Goal: Transaction & Acquisition: Book appointment/travel/reservation

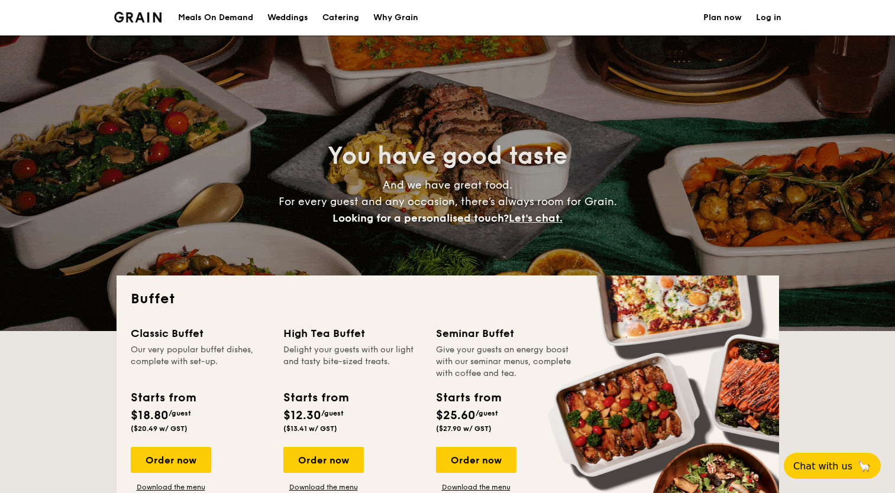
select select
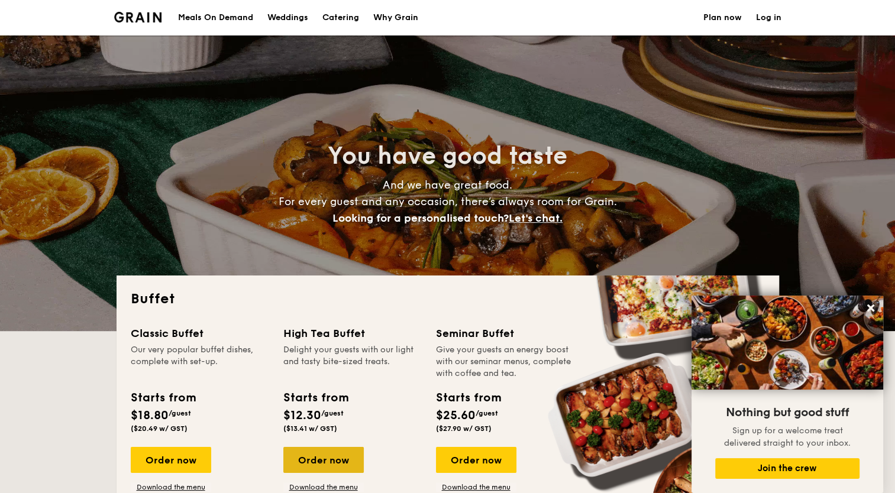
click at [324, 457] on div "Order now" at bounding box center [323, 460] width 80 height 26
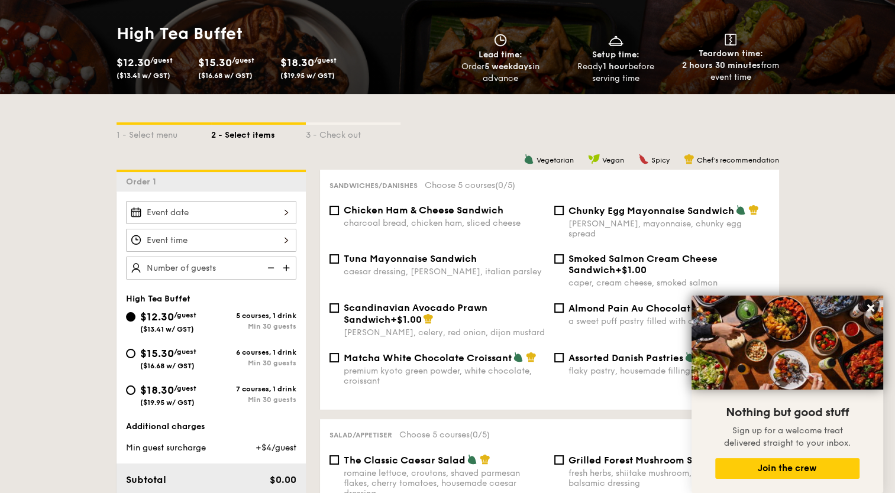
scroll to position [189, 0]
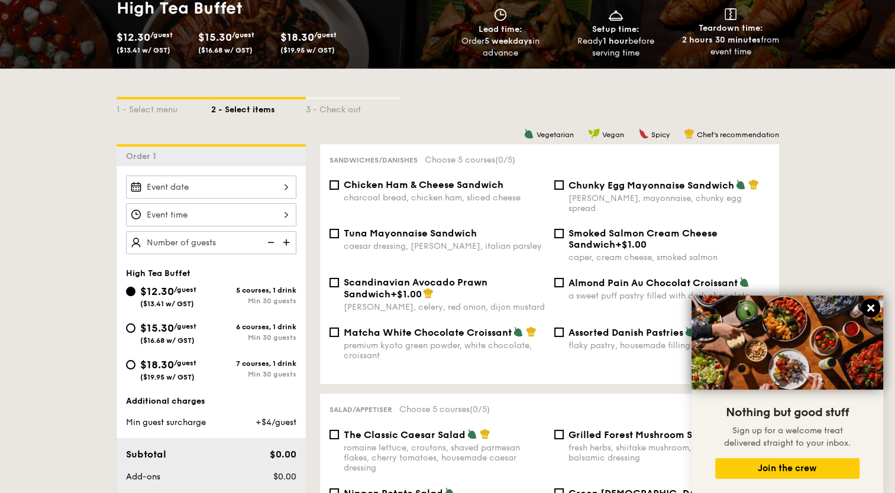
click at [873, 309] on icon at bounding box center [871, 308] width 11 height 11
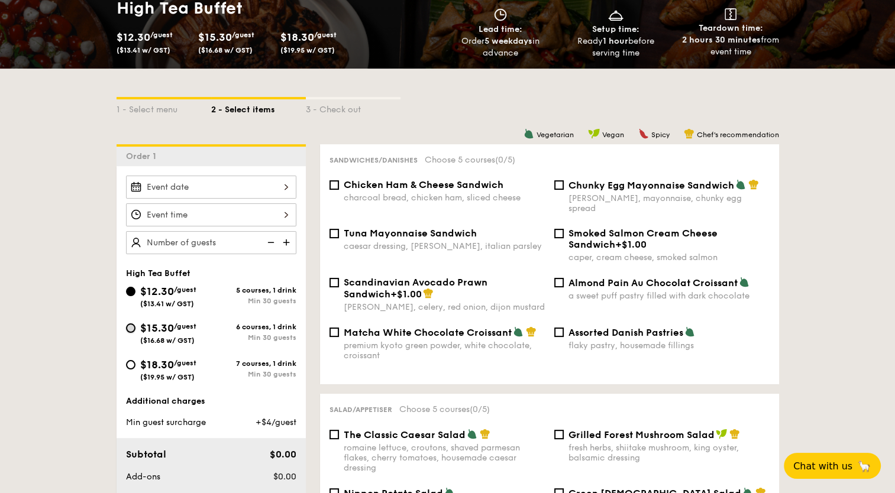
click at [127, 327] on input "$15.30 /guest ($16.68 w/ GST) 6 courses, 1 drink Min 30 guests" at bounding box center [130, 328] width 9 height 9
radio input "true"
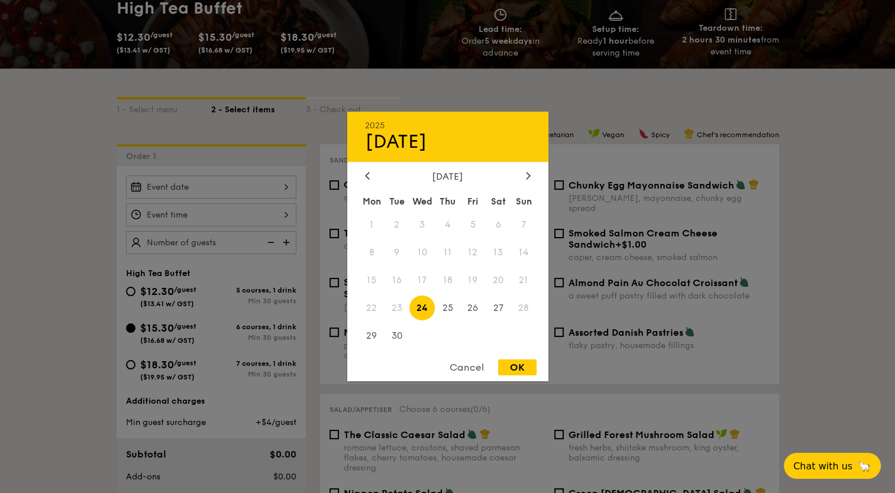
click at [263, 190] on div "2025 Sep [DATE] Tue Wed Thu Fri Sat Sun 1 2 3 4 5 6 7 8 9 10 11 12 13 14 15 16 …" at bounding box center [211, 187] width 170 height 23
click at [528, 176] on icon at bounding box center [528, 175] width 4 height 7
click at [417, 256] on span "8" at bounding box center [421, 252] width 25 height 25
click at [518, 373] on div "OK" at bounding box center [517, 368] width 38 height 16
type input "[DATE]"
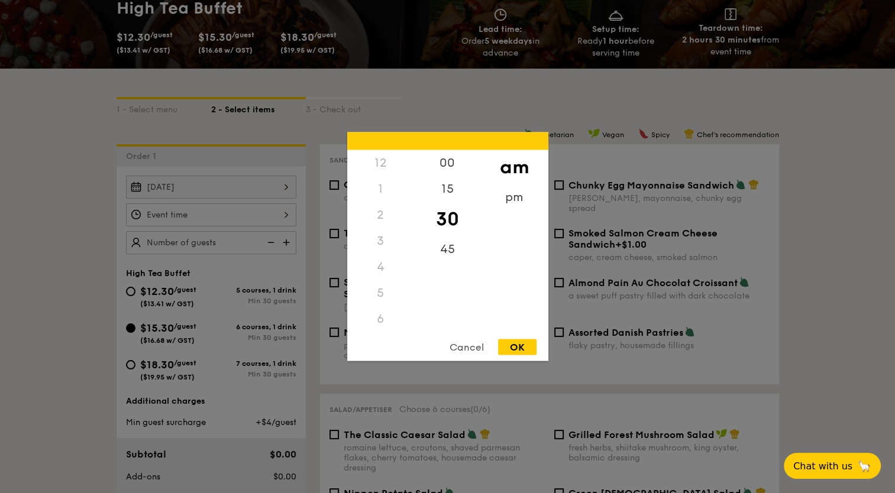
scroll to position [104, 0]
click at [276, 217] on div "12 1 2 3 4 5 6 7 8 9 10 11 00 15 30 45 am pm Cancel OK" at bounding box center [211, 215] width 170 height 23
click at [379, 325] on div "10" at bounding box center [380, 332] width 67 height 34
click at [447, 166] on div "00" at bounding box center [447, 167] width 67 height 34
click at [515, 351] on div "OK" at bounding box center [517, 348] width 38 height 16
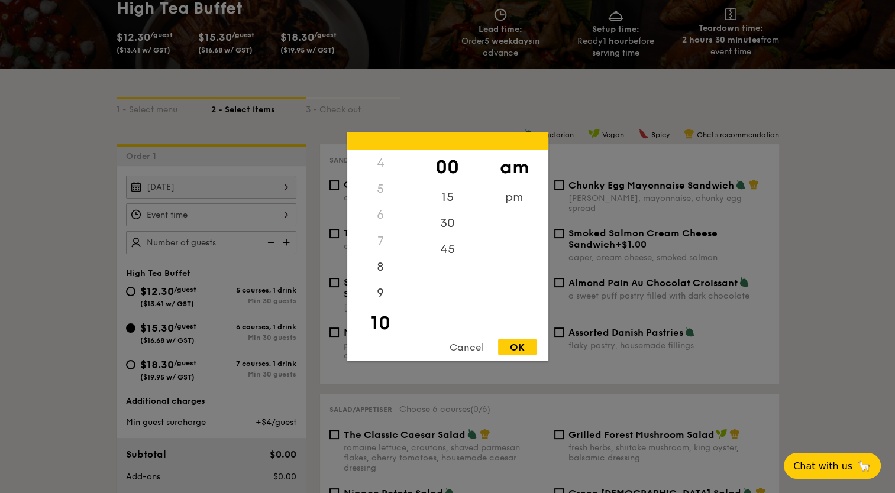
type input "10:00AM"
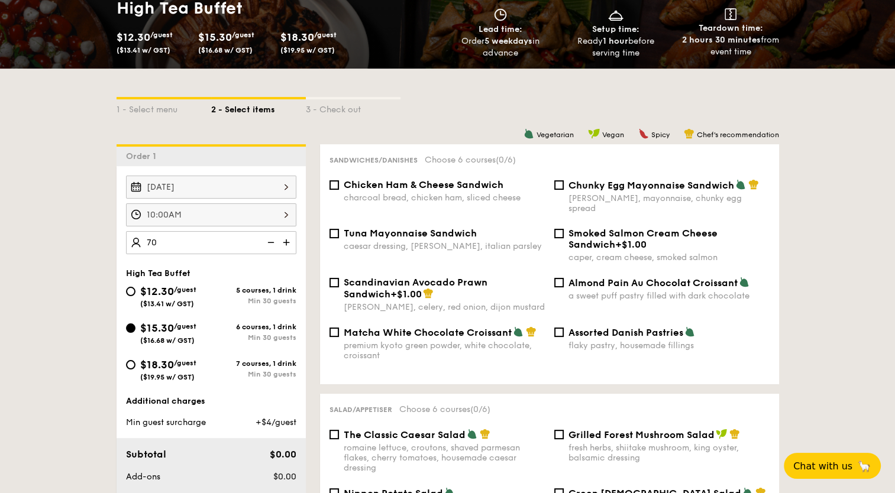
type input "70 guests"
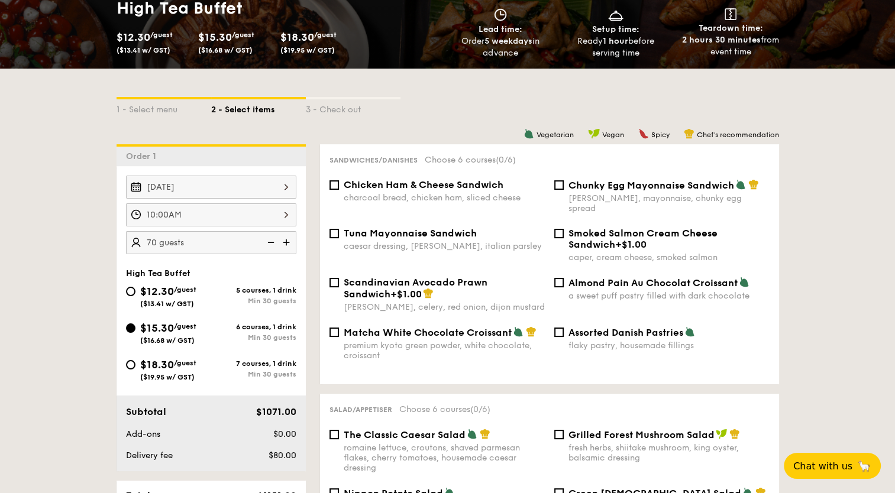
click at [561, 328] on input "Assorted Danish Pastries flaky pastry, housemade fillings" at bounding box center [558, 332] width 9 height 9
checkbox input "true"
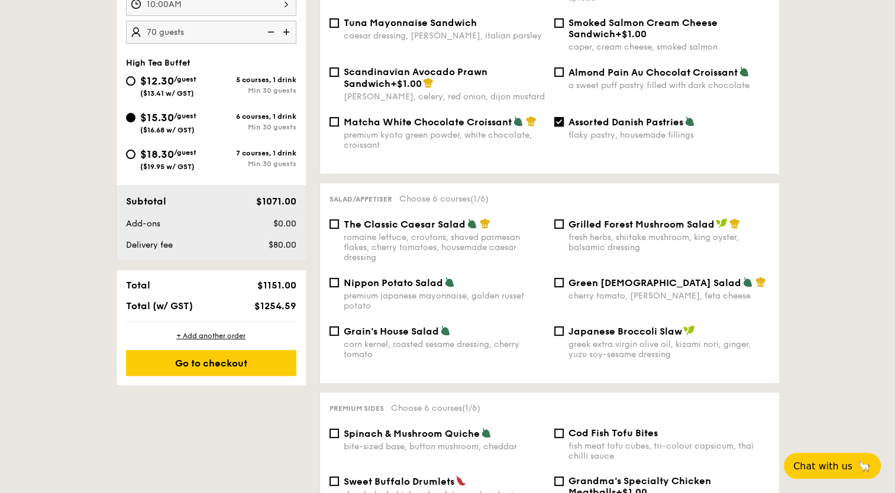
scroll to position [426, 0]
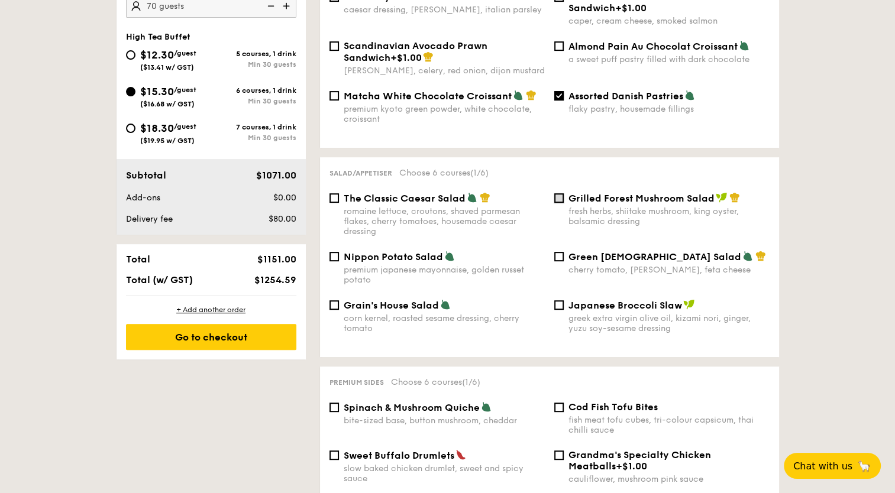
click at [561, 193] on input "Grilled Forest Mushroom Salad fresh herbs, shiitake mushroom, king oyster, bals…" at bounding box center [558, 197] width 9 height 9
checkbox input "true"
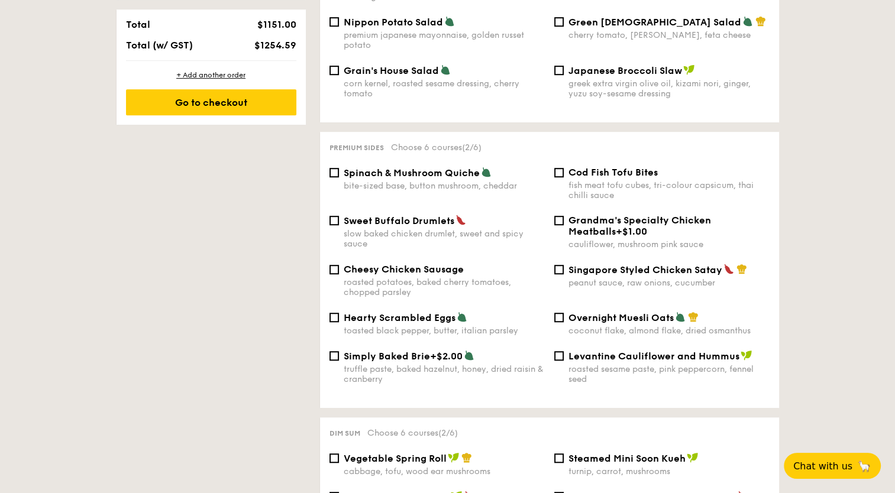
scroll to position [663, 0]
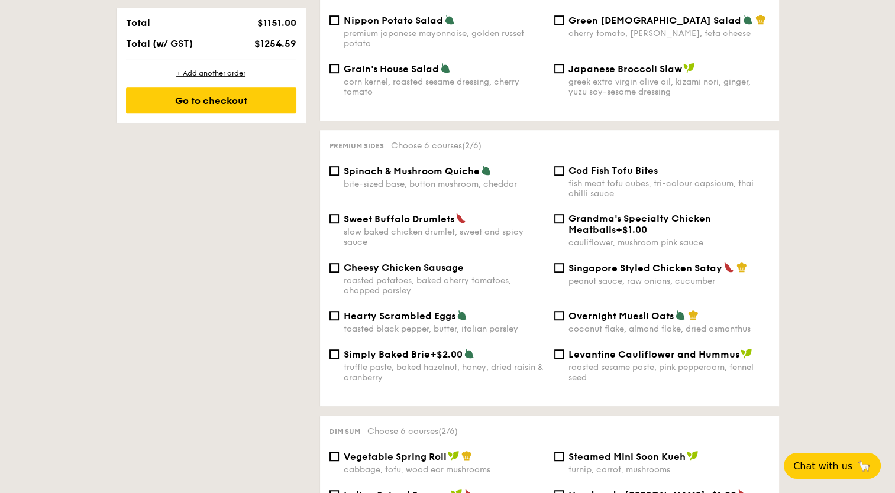
click at [556, 271] on div "Singapore Styled Chicken Satay peanut sauce, raw onions, cucumber" at bounding box center [662, 274] width 225 height 24
click at [557, 265] on input "Singapore Styled Chicken Satay peanut sauce, raw onions, cucumber" at bounding box center [558, 267] width 9 height 9
checkbox input "true"
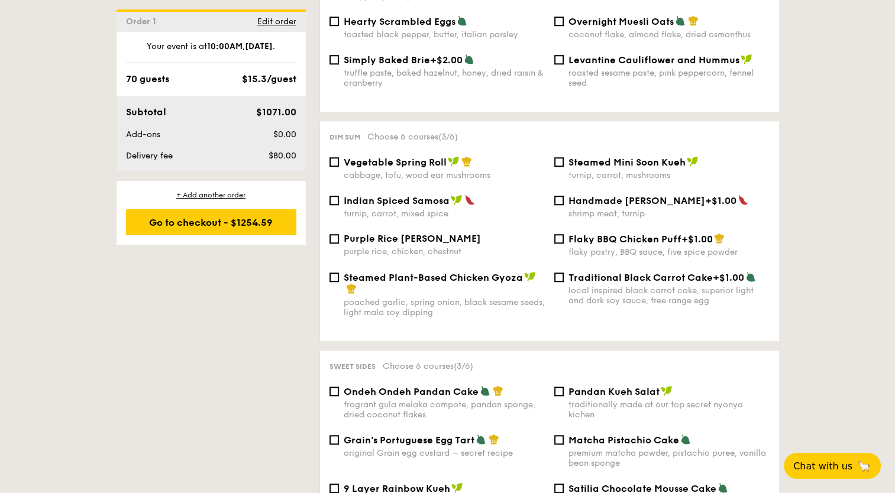
scroll to position [970, 0]
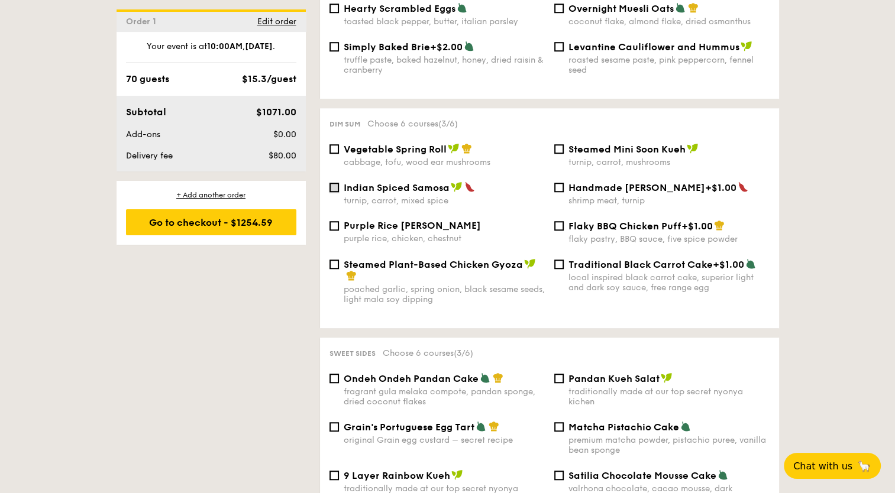
click at [332, 187] on input "Indian Spiced Samosa turnip, carrot, mixed spice" at bounding box center [334, 187] width 9 height 9
checkbox input "true"
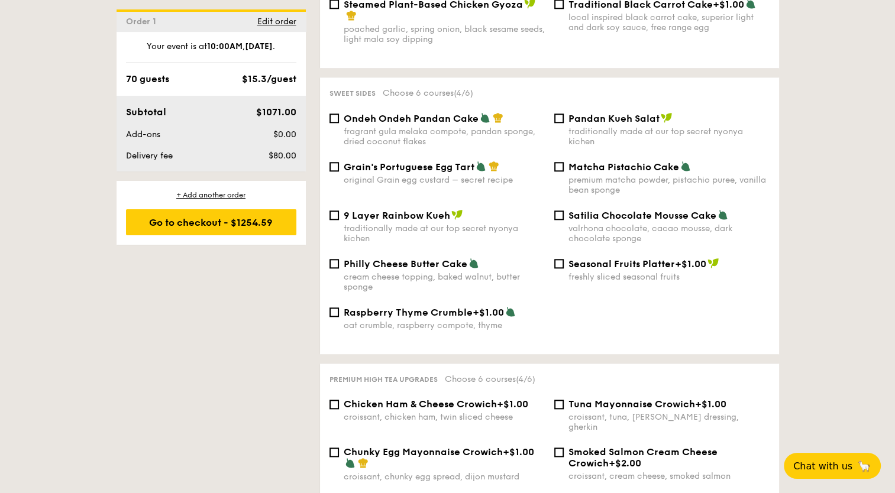
scroll to position [1254, 0]
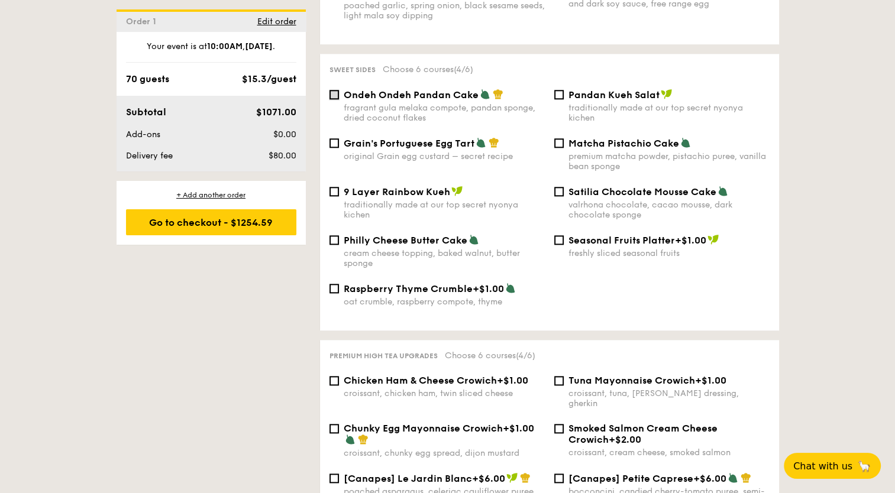
click at [334, 99] on input "Ondeh Ondeh Pandan Cake fragrant [PERSON_NAME] melaka compote, pandan sponge, d…" at bounding box center [334, 94] width 9 height 9
checkbox input "true"
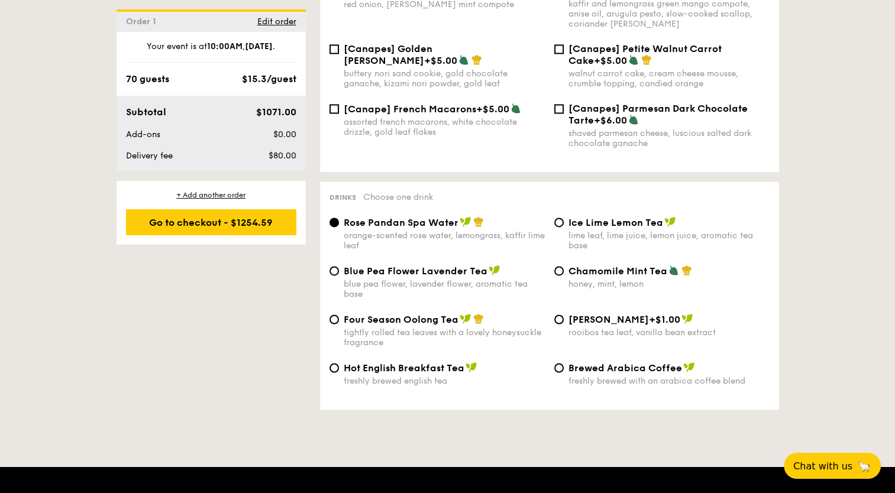
scroll to position [1822, 0]
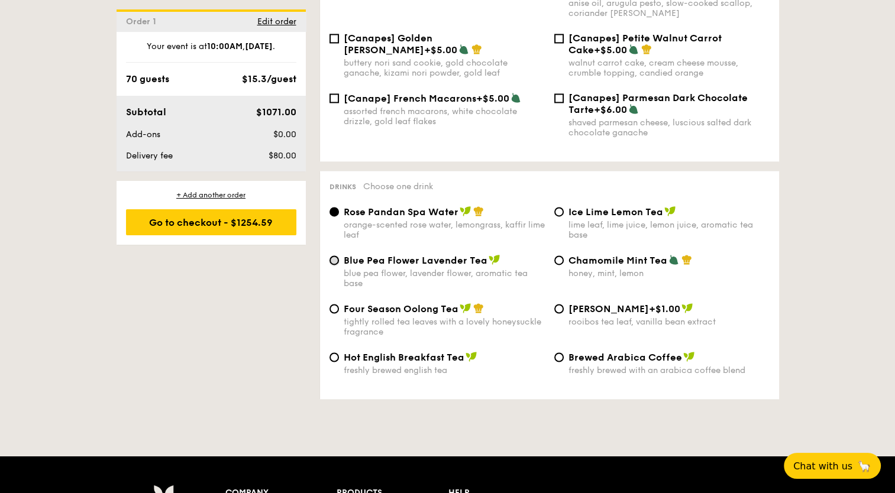
click at [333, 264] on input "Blue Pea Flower Lavender Tea blue pea flower, lavender flower, aromatic tea base" at bounding box center [334, 260] width 9 height 9
radio input "true"
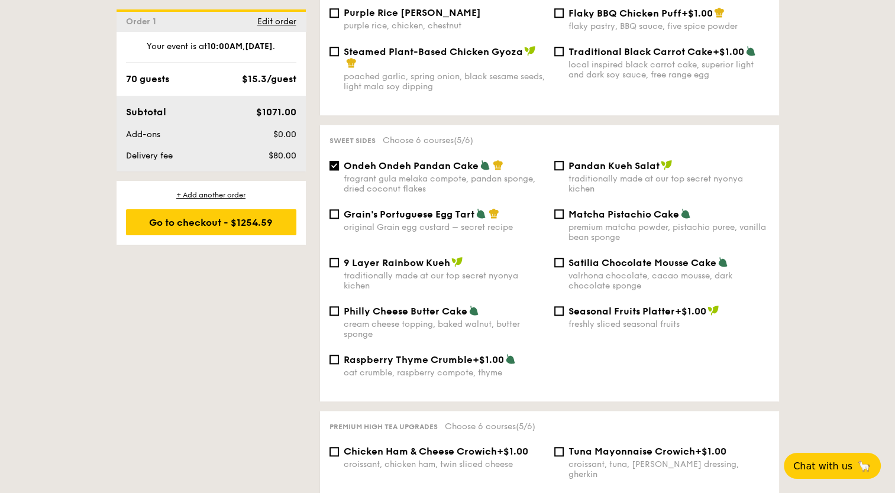
scroll to position [1184, 0]
click at [557, 267] on input "Satilia Chocolate Mousse Cake valrhona chocolate, cacao mousse, dark chocolate …" at bounding box center [558, 261] width 9 height 9
checkbox input "true"
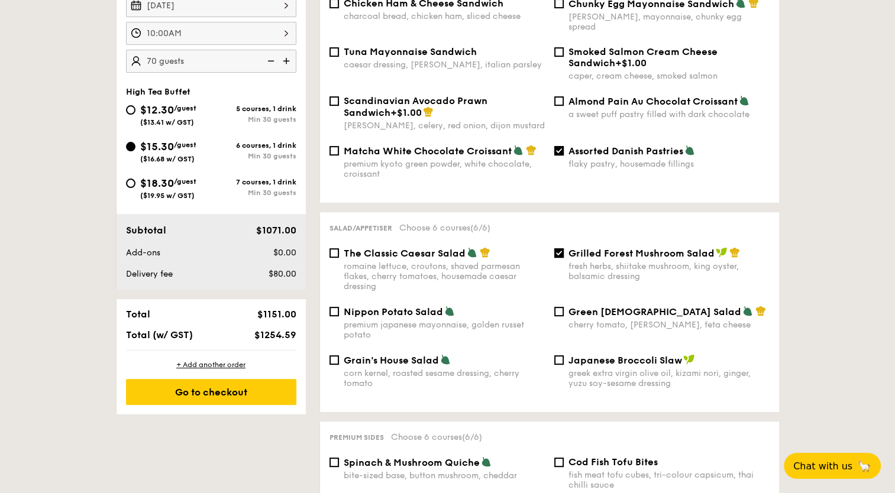
scroll to position [370, 0]
